Goal: Submit feedback/report problem: Submit feedback/report problem

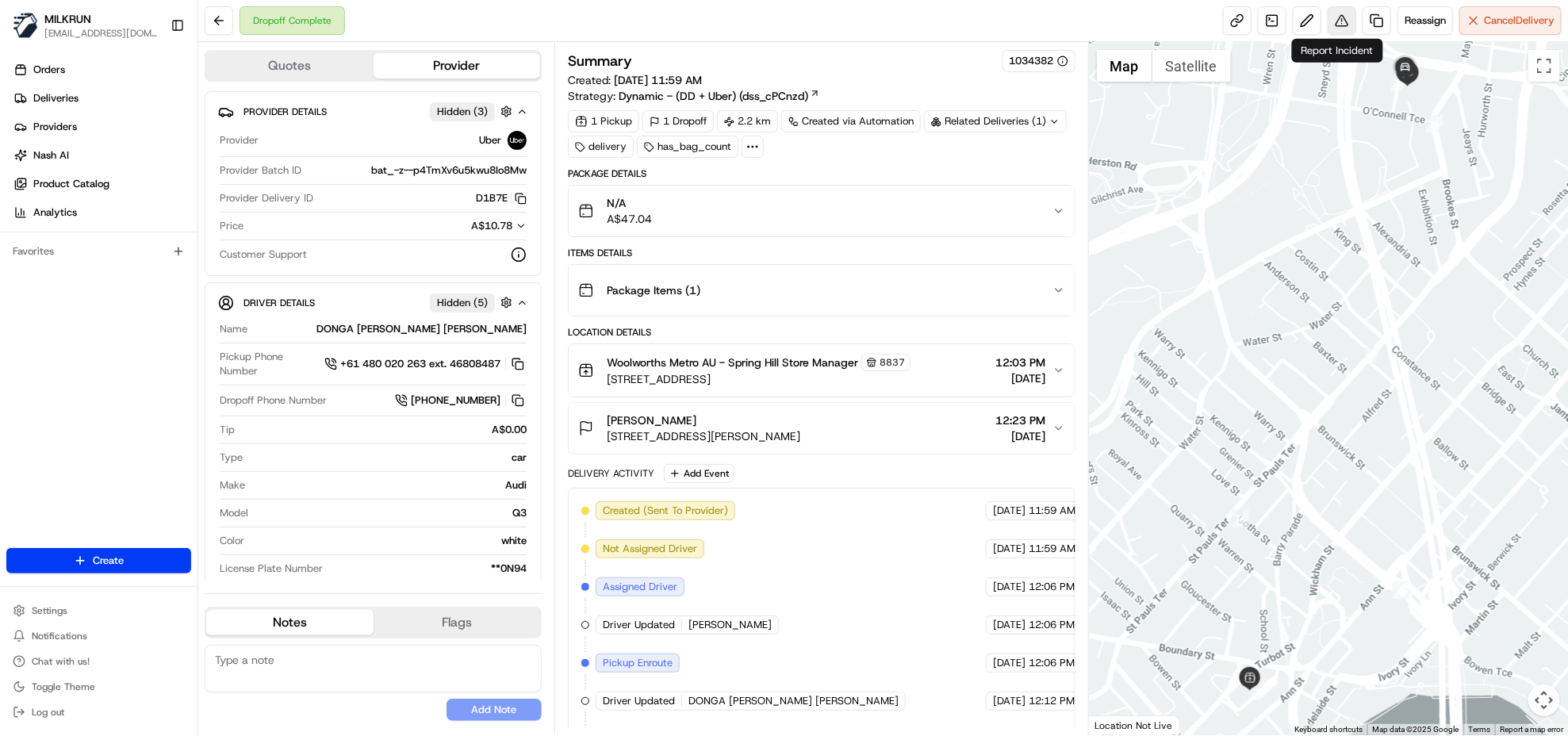
click at [1343, 28] on button at bounding box center [1341, 21] width 29 height 29
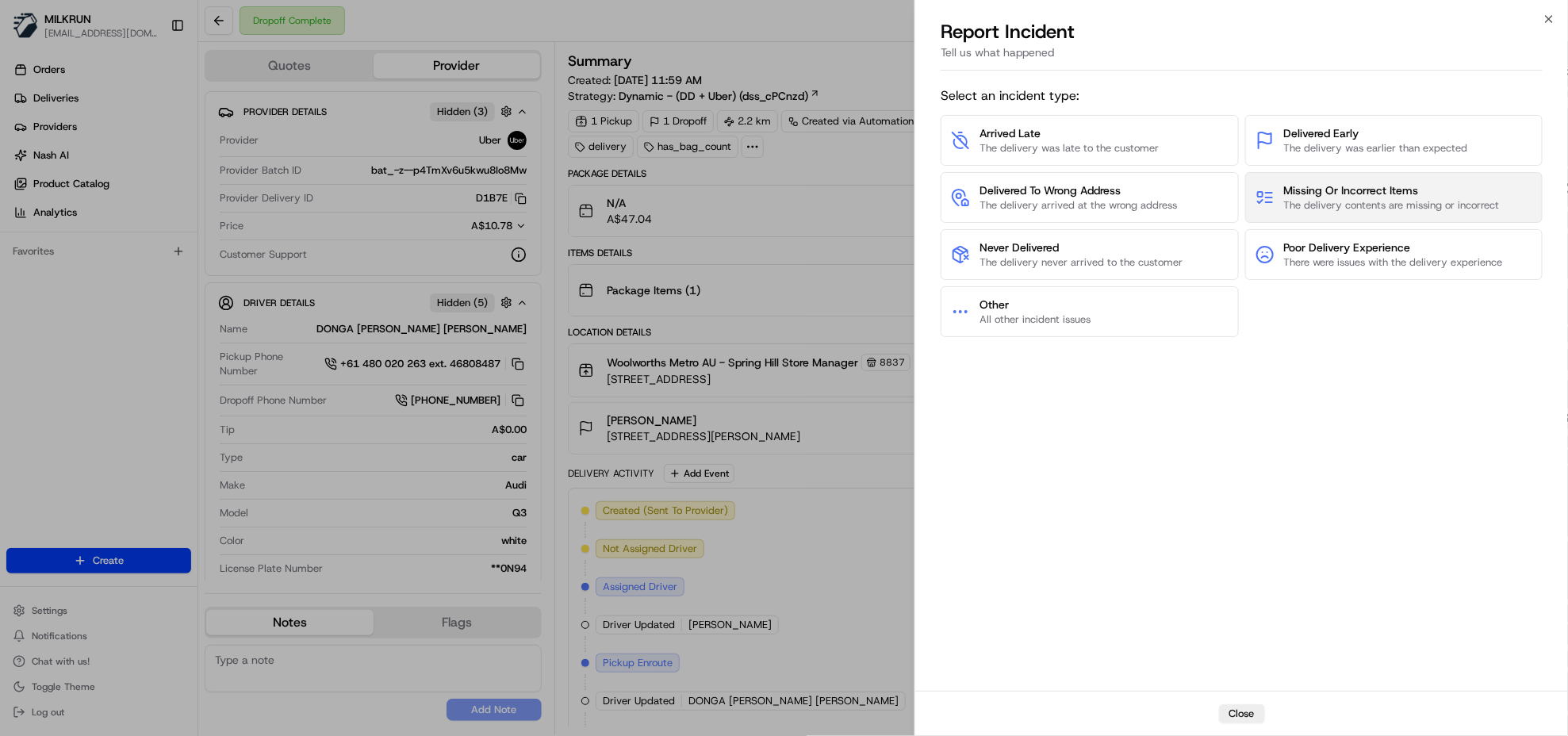
click at [1400, 200] on span "The delivery contents are missing or incorrect" at bounding box center [1391, 205] width 216 height 14
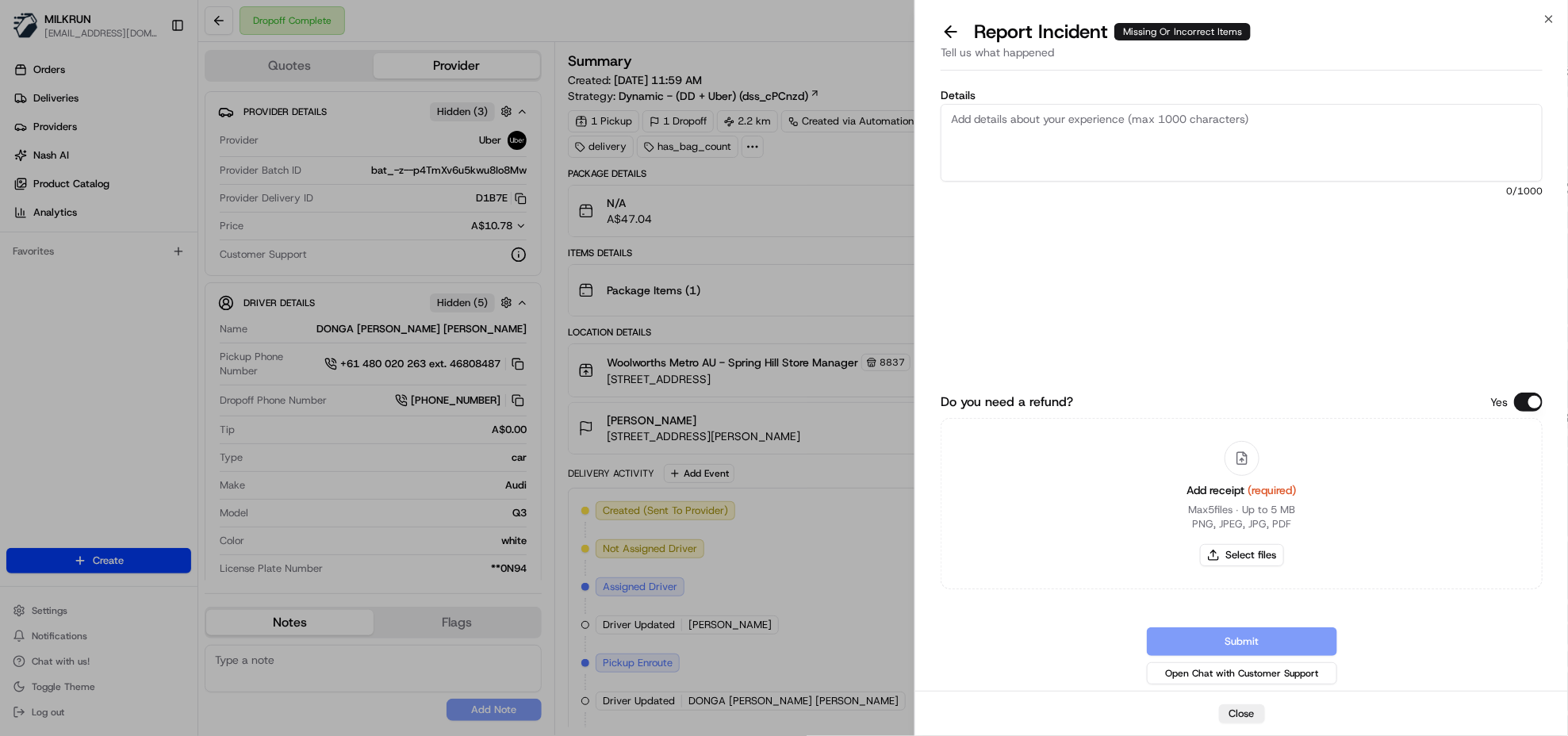
click at [1098, 119] on textarea "Details" at bounding box center [1241, 142] width 602 height 78
click at [1286, 127] on textarea "Details" at bounding box center [1241, 142] width 602 height 78
click at [1241, 137] on textarea "Customer reported 2 missing items. Store confirmed no bags left at the store. D…" at bounding box center [1241, 142] width 602 height 78
paste textarea "$12.99"
type textarea "Customer reported 2 missing items. Store confirmed no bags left at the store. D…"
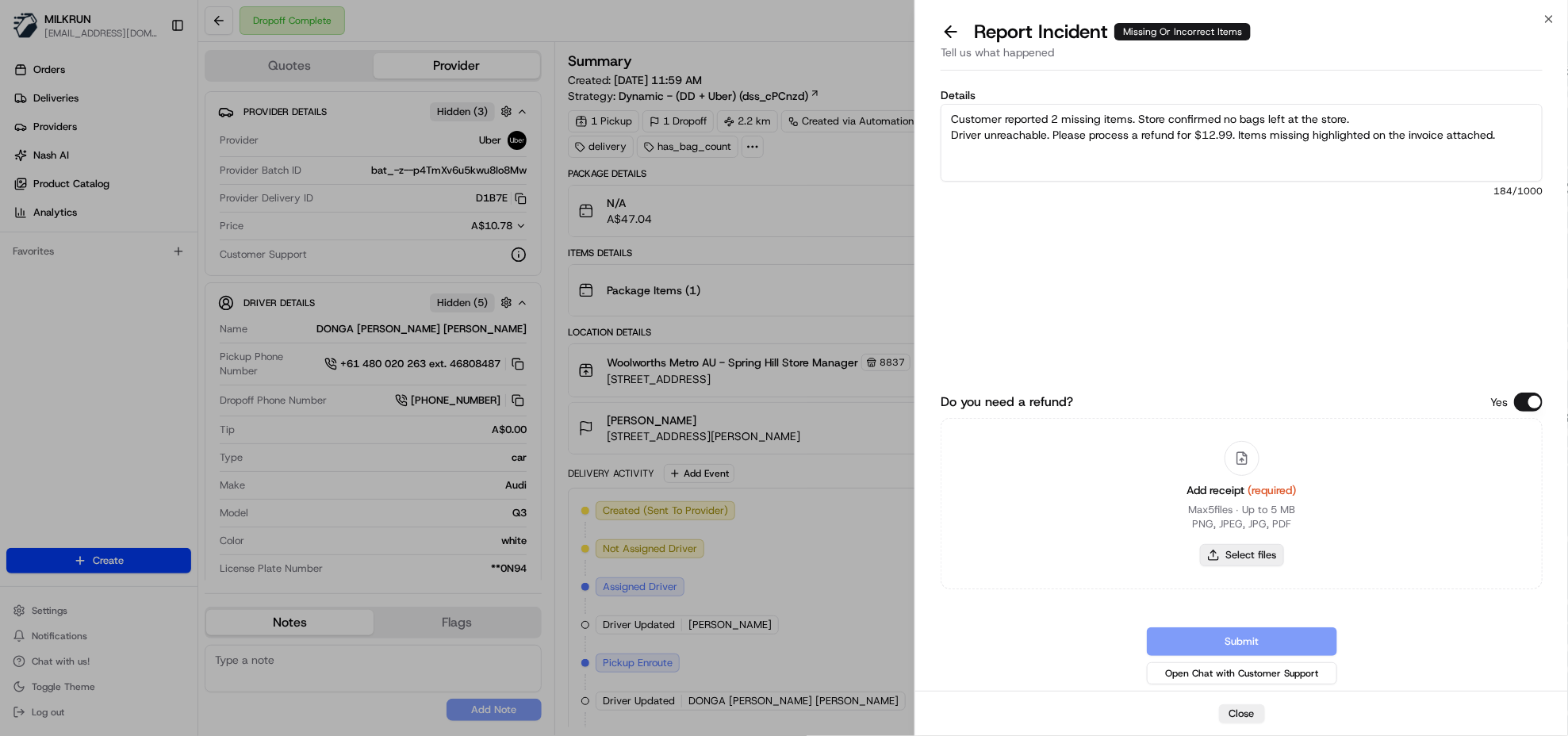
click at [1233, 547] on button "Select files" at bounding box center [1242, 554] width 84 height 22
type input "C:\fakepath\chris jarratt.pdf"
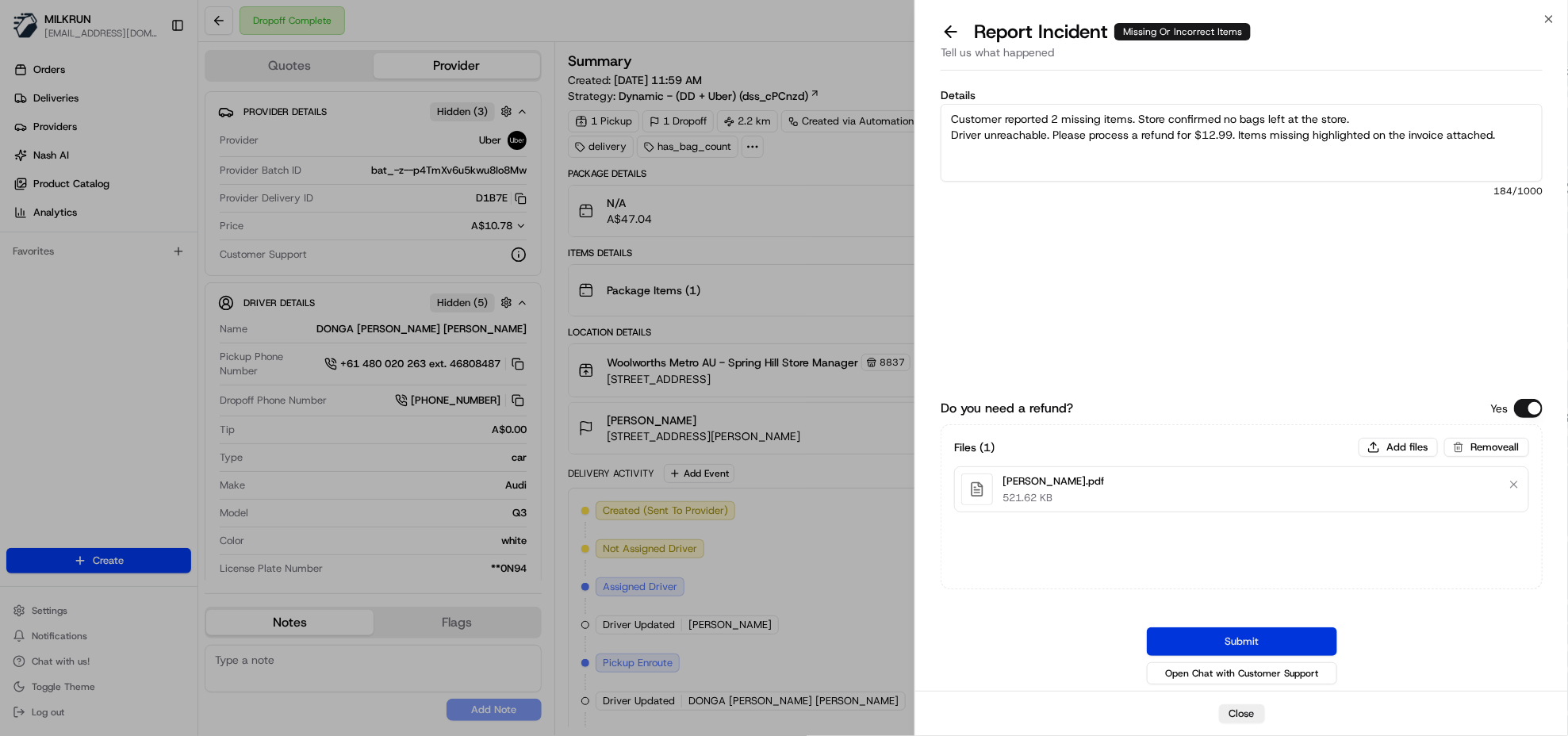
click at [1225, 634] on button "Submit" at bounding box center [1242, 642] width 191 height 29
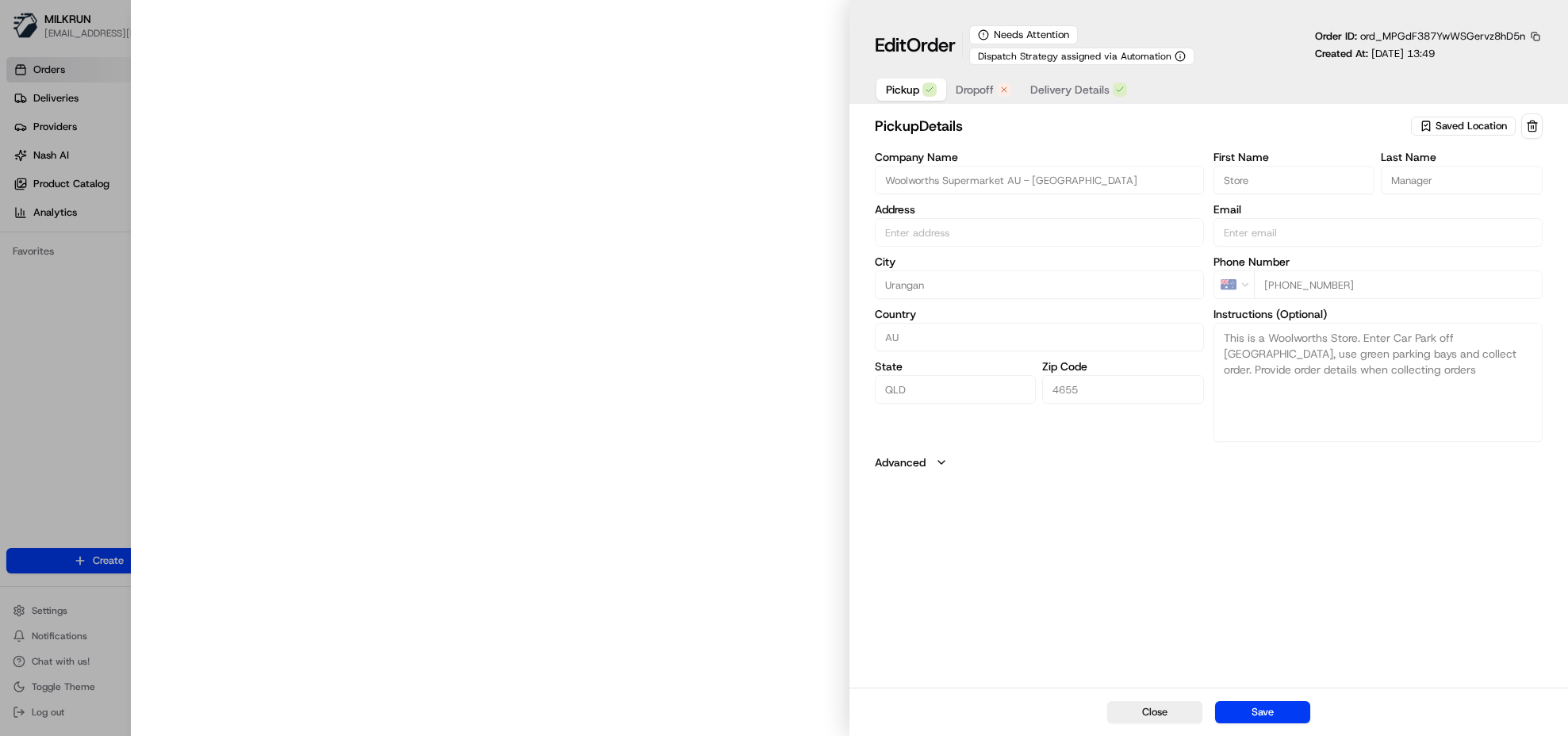
type input "[STREET_ADDRESS][PERSON_NAME]"
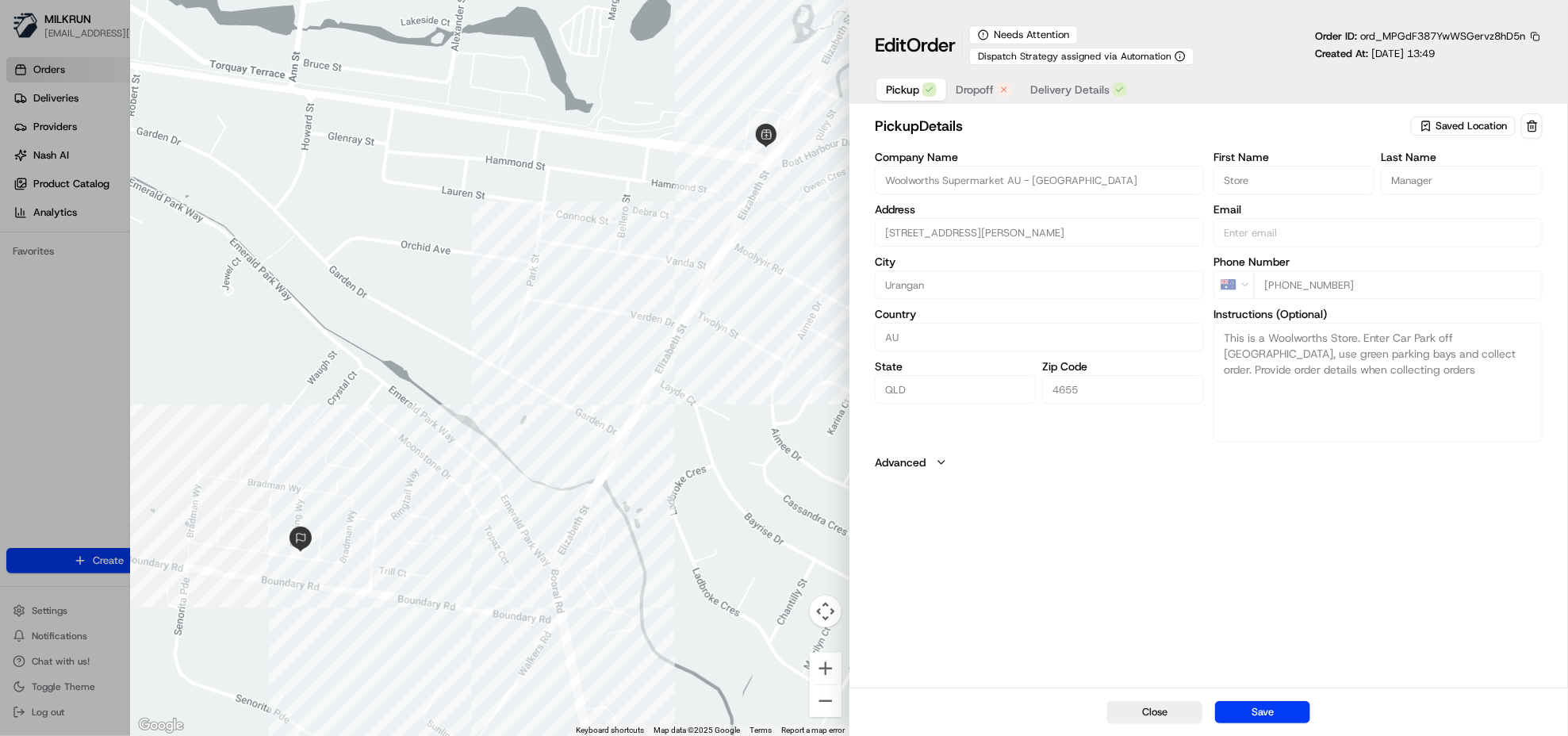
click at [982, 92] on span "Dropoff" at bounding box center [974, 89] width 38 height 16
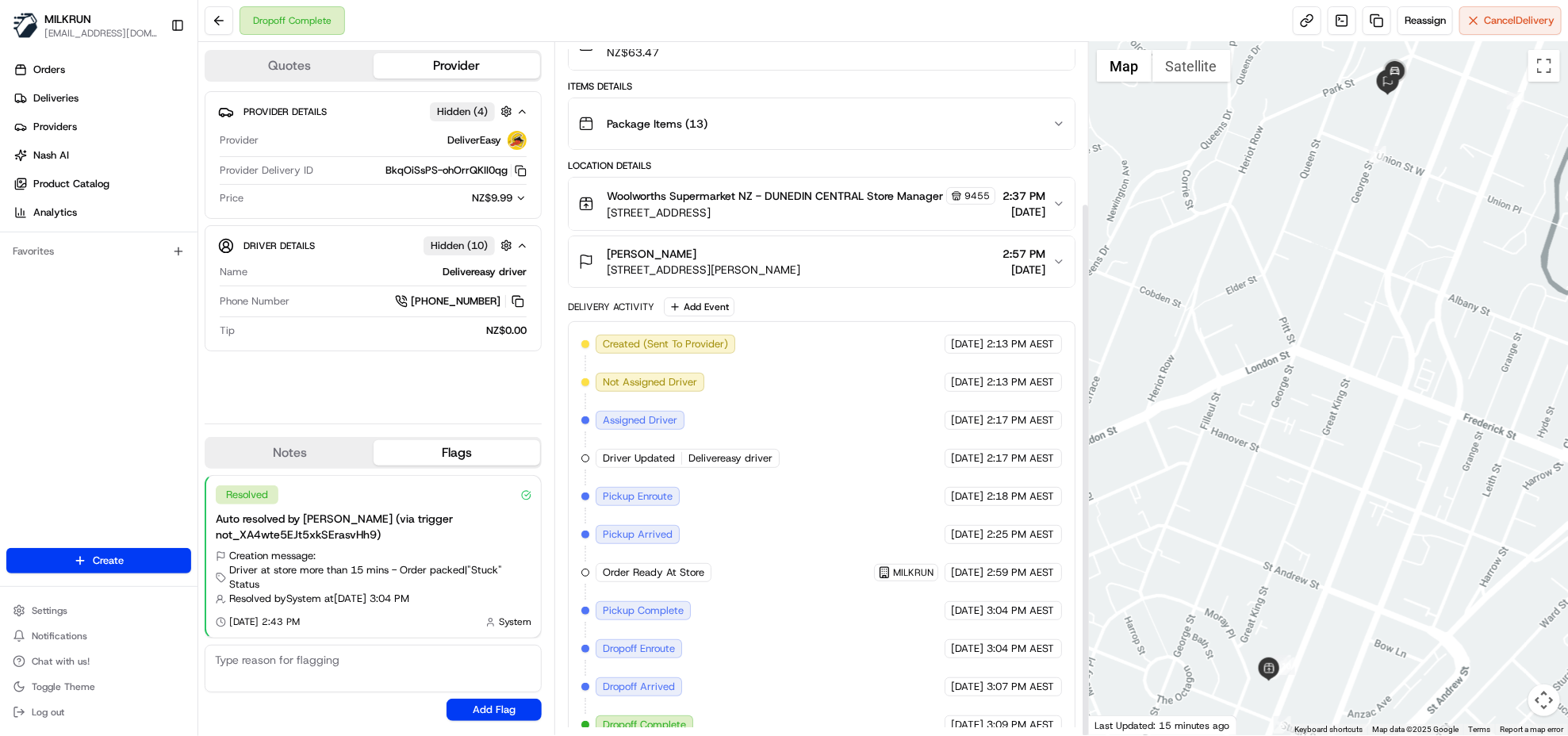
scroll to position [208, 0]
